Goal: Check status: Check status

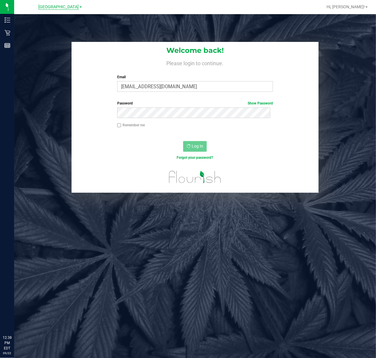
click at [55, 6] on span "[GEOGRAPHIC_DATA]" at bounding box center [59, 6] width 40 height 5
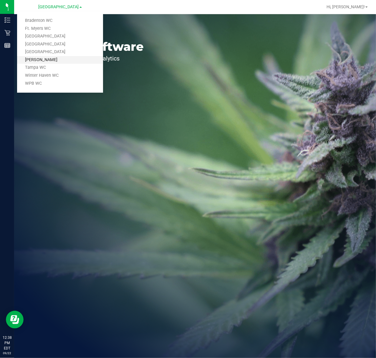
click at [59, 58] on link "[PERSON_NAME]" at bounding box center [60, 60] width 86 height 8
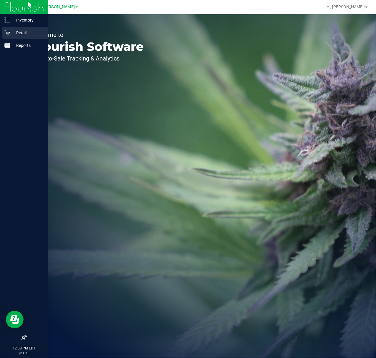
click at [5, 32] on icon at bounding box center [7, 33] width 6 height 6
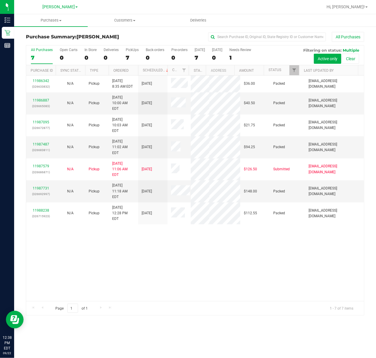
click at [313, 206] on div "11986342 (326633832) N/A Pickup [DATE] 8:35 AM EDT 9/22/2025 $36.00 Packed [EMA…" at bounding box center [195, 187] width 338 height 225
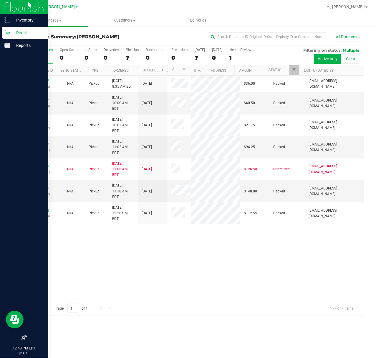
click at [9, 33] on icon at bounding box center [7, 33] width 6 height 6
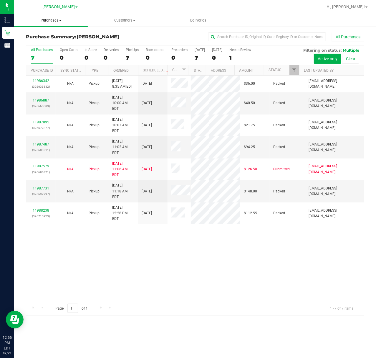
drag, startPoint x: 41, startPoint y: 18, endPoint x: 50, endPoint y: 19, distance: 9.5
click at [41, 18] on span "Purchases" at bounding box center [51, 20] width 74 height 5
click at [56, 40] on li "Fulfillment" at bounding box center [51, 42] width 74 height 7
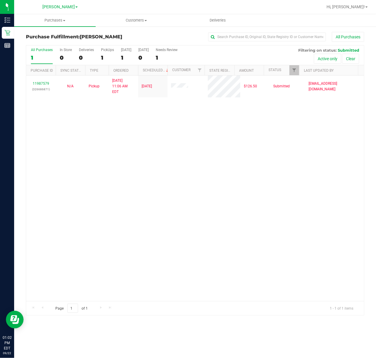
click at [138, 183] on div "11987579 (326686871) N/A Pickup [DATE] 11:06 AM EDT 9/22/2025 $126.50 Submitted…" at bounding box center [195, 187] width 338 height 225
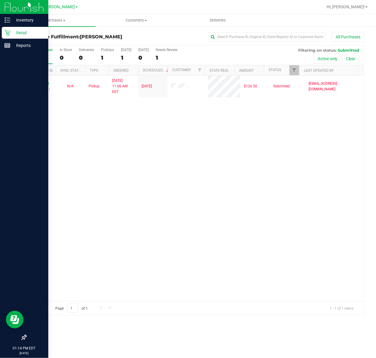
click at [0, 29] on link "Retail" at bounding box center [24, 33] width 48 height 13
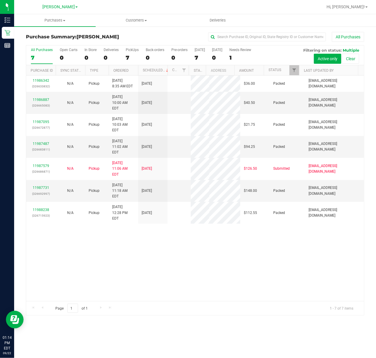
click at [149, 197] on div "11986342 (326633832) N/A Pickup [DATE] 8:35 AM EDT 9/22/2025 $36.00 Packed [EMA…" at bounding box center [195, 187] width 338 height 225
